Goal: Task Accomplishment & Management: Use online tool/utility

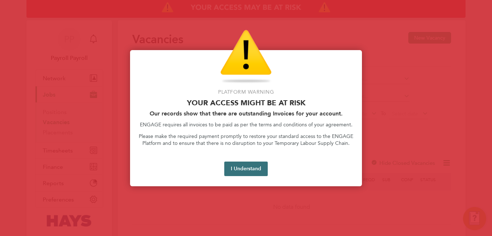
click at [251, 168] on button "I Understand" at bounding box center [246, 168] width 44 height 15
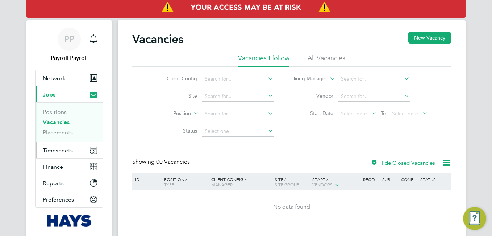
click at [59, 153] on span "Timesheets" at bounding box center [58, 150] width 30 height 7
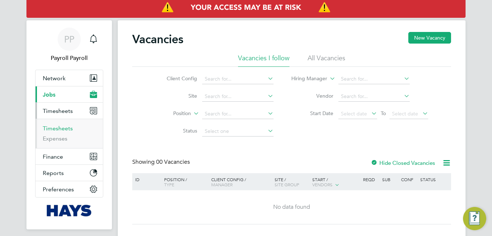
click at [59, 127] on link "Timesheets" at bounding box center [58, 128] width 30 height 7
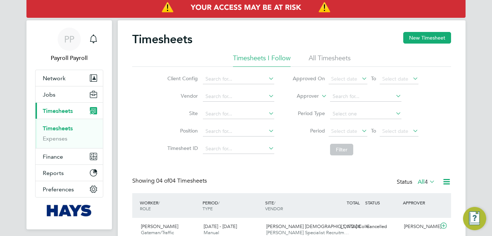
click at [445, 180] on icon at bounding box center [446, 181] width 9 height 9
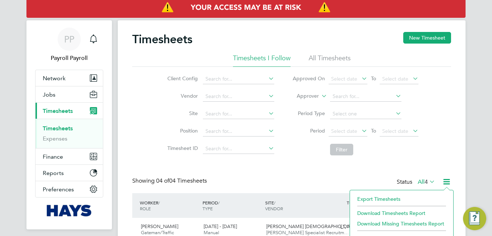
click at [393, 199] on li "Export Timesheets" at bounding box center [402, 199] width 96 height 10
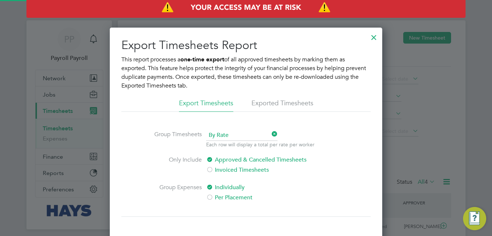
scroll to position [4, 4]
click at [223, 132] on span "By Rate" at bounding box center [241, 135] width 71 height 11
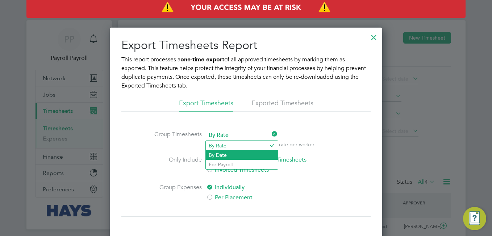
click at [219, 154] on li "By Date" at bounding box center [242, 154] width 72 height 9
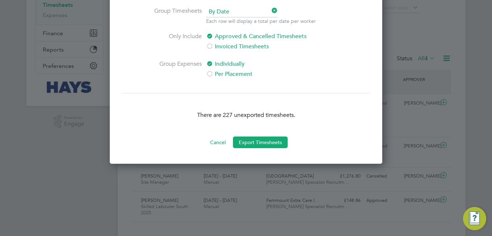
click at [50, 125] on div at bounding box center [246, 118] width 492 height 236
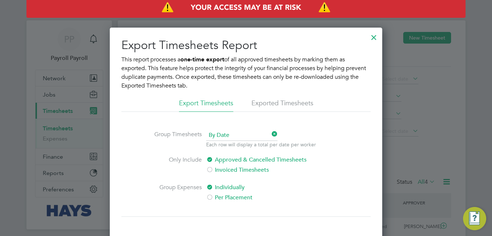
scroll to position [123, 0]
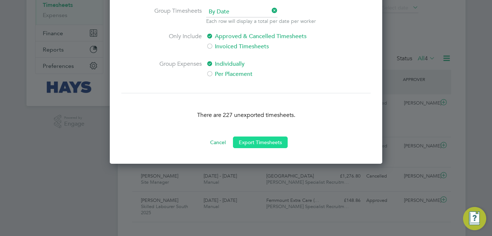
click at [271, 147] on button "Export Timesheets" at bounding box center [260, 142] width 55 height 12
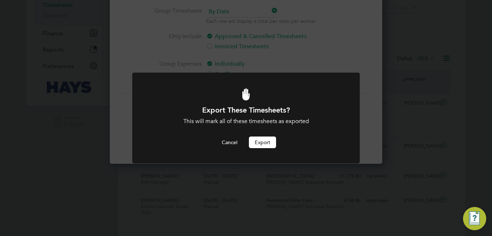
scroll to position [0, 0]
click at [266, 144] on button "Export" at bounding box center [262, 142] width 27 height 12
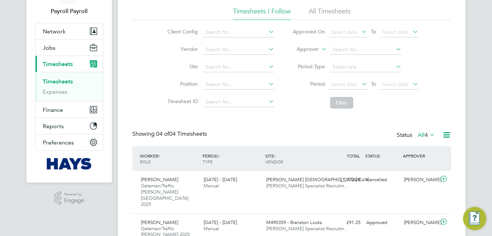
scroll to position [24, 63]
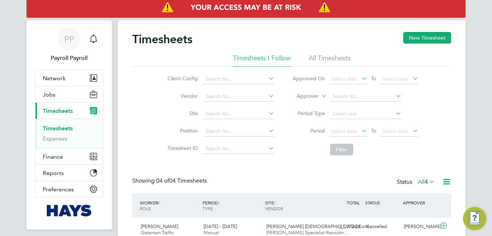
click at [308, 156] on li "Filter" at bounding box center [356, 149] width 144 height 19
click at [446, 184] on icon at bounding box center [446, 181] width 9 height 9
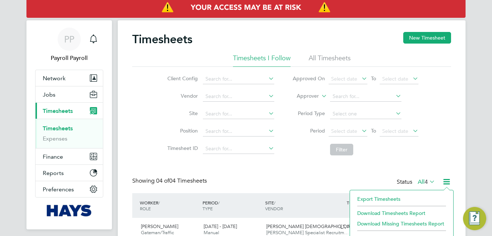
click at [384, 203] on li "Export Timesheets" at bounding box center [402, 199] width 96 height 10
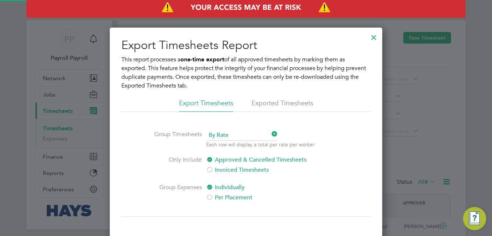
click at [272, 102] on li "Exported Timesheets" at bounding box center [283, 105] width 62 height 13
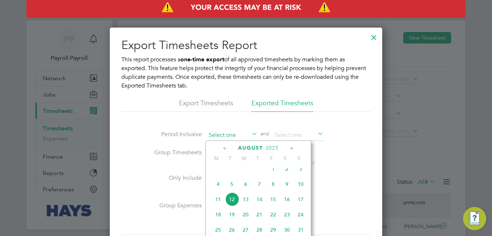
click at [226, 136] on input at bounding box center [231, 135] width 51 height 11
click at [219, 205] on span "11" at bounding box center [218, 199] width 14 height 14
type input "[DATE]"
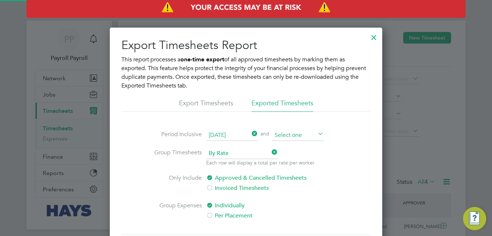
click at [305, 132] on input at bounding box center [297, 135] width 51 height 11
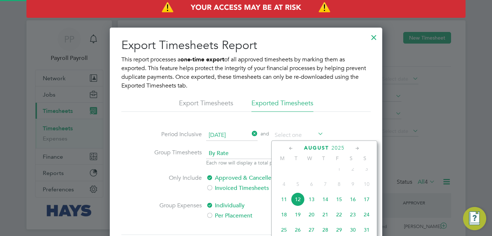
click at [301, 205] on span "12" at bounding box center [298, 199] width 14 height 14
type input "[DATE]"
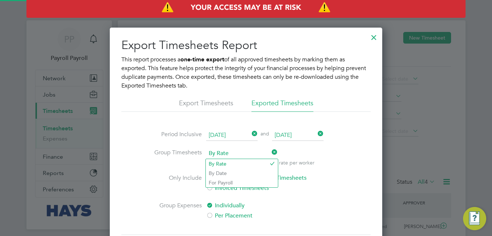
click at [238, 153] on span "By Rate" at bounding box center [241, 153] width 71 height 11
click at [217, 170] on li "By Date" at bounding box center [242, 172] width 72 height 9
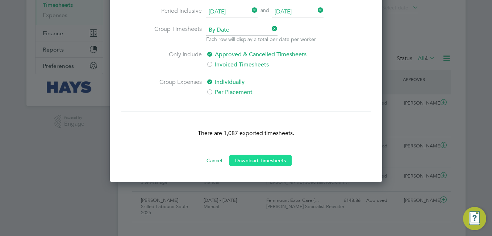
click at [247, 161] on button "Download Timesheets" at bounding box center [261, 160] width 62 height 12
